Goal: Find specific page/section: Find specific page/section

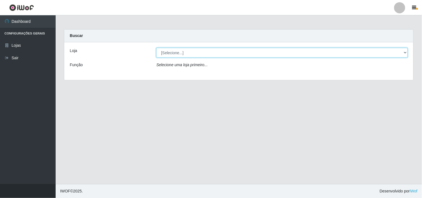
click at [221, 54] on select "[Selecione...] Hiper Queiroz - [GEOGRAPHIC_DATA]" at bounding box center [281, 53] width 251 height 10
select select "514"
click at [156, 48] on select "[Selecione...] Hiper Queiroz - [GEOGRAPHIC_DATA]" at bounding box center [281, 53] width 251 height 10
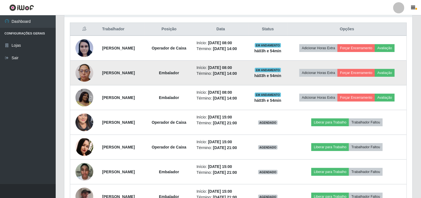
scroll to position [246, 0]
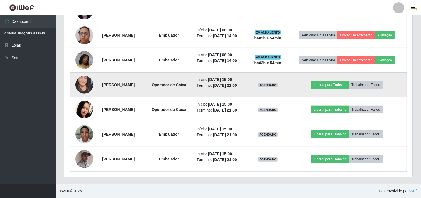
click at [83, 85] on img at bounding box center [84, 85] width 18 height 38
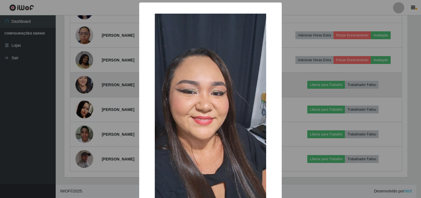
scroll to position [115, 344]
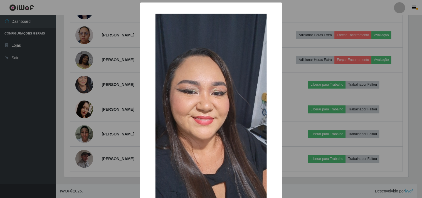
click at [85, 99] on div "× OK Cancel" at bounding box center [211, 99] width 422 height 198
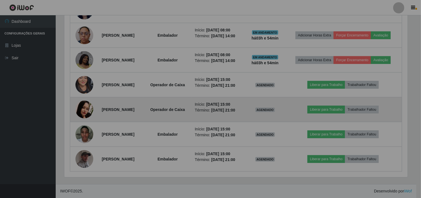
scroll to position [115, 348]
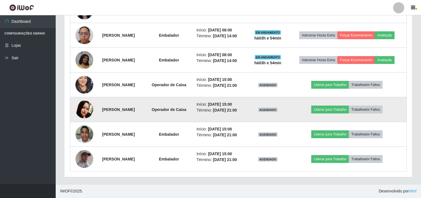
click at [86, 108] on img at bounding box center [84, 110] width 18 height 18
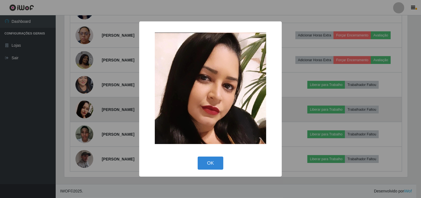
scroll to position [115, 344]
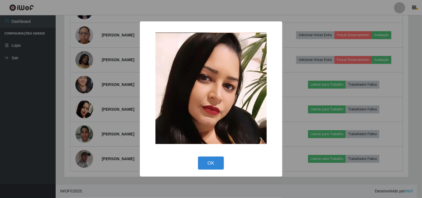
click at [86, 106] on div "× OK Cancel" at bounding box center [211, 99] width 422 height 198
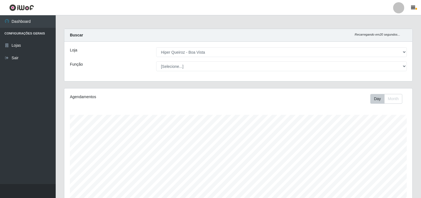
scroll to position [0, 0]
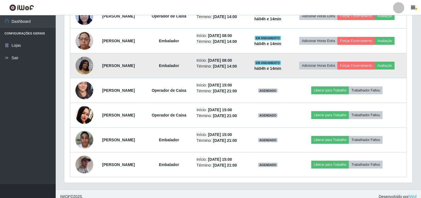
scroll to position [246, 0]
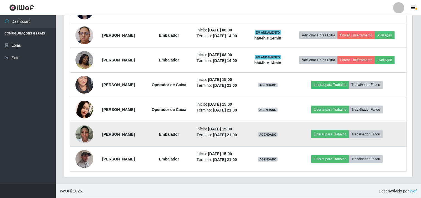
click at [81, 134] on img at bounding box center [84, 134] width 18 height 24
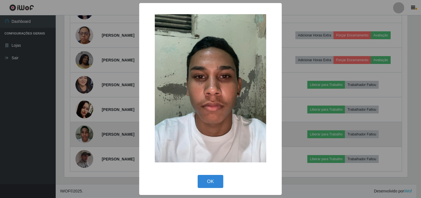
scroll to position [115, 344]
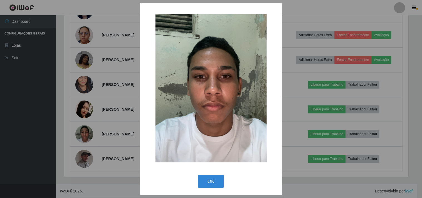
click at [87, 125] on div "× OK Cancel" at bounding box center [211, 99] width 422 height 198
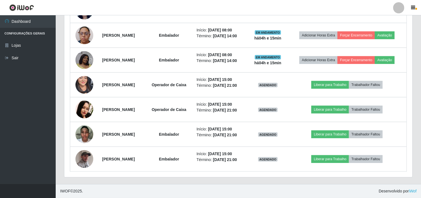
scroll to position [0, 0]
